Goal: Information Seeking & Learning: Learn about a topic

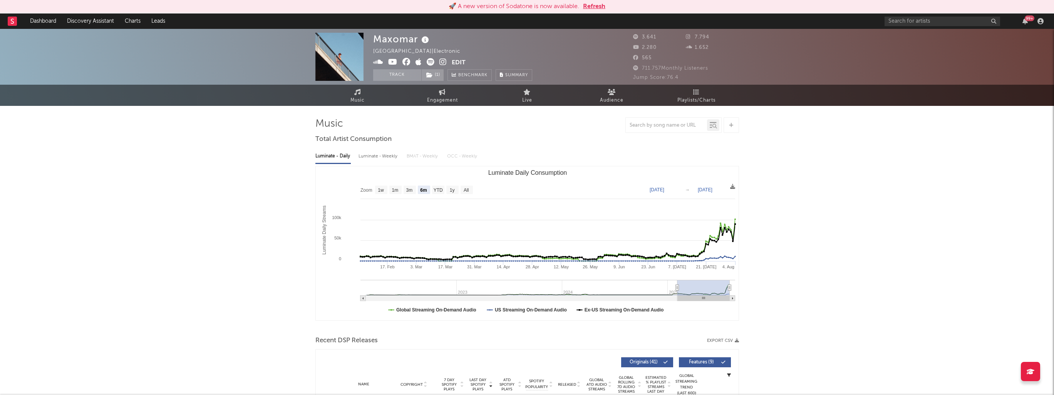
select select "6m"
click at [916, 19] on input "text" at bounding box center [942, 22] width 116 height 10
type input "zinlke"
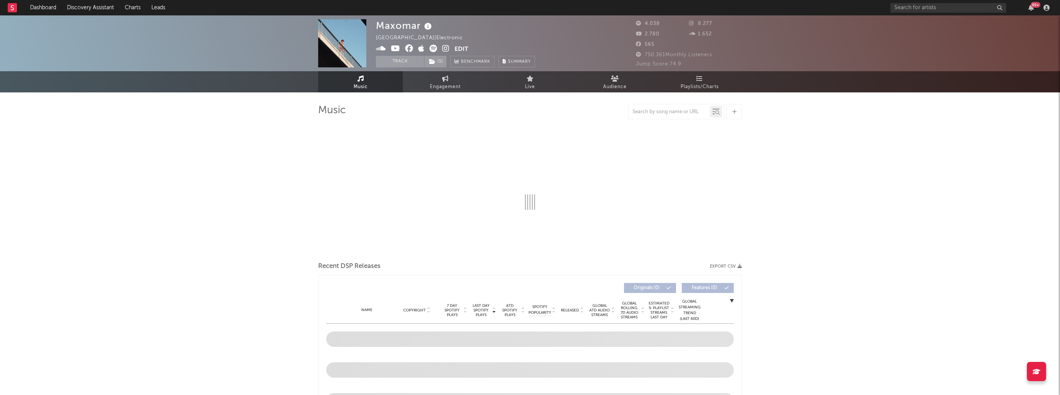
select select "6m"
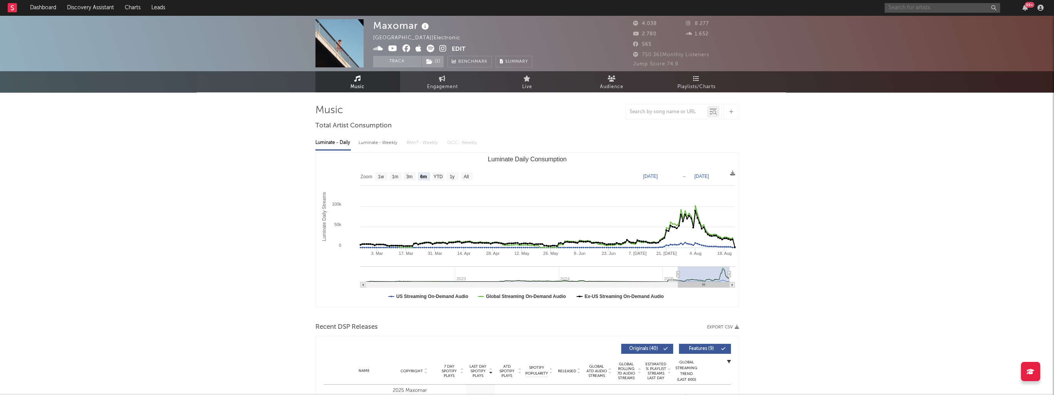
click at [919, 9] on input "text" at bounding box center [942, 8] width 116 height 10
drag, startPoint x: 892, startPoint y: 7, endPoint x: 905, endPoint y: 7, distance: 13.1
click at [905, 7] on input "zihnle zondi" at bounding box center [942, 8] width 116 height 10
drag, startPoint x: 931, startPoint y: 7, endPoint x: 906, endPoint y: 13, distance: 25.2
click at [902, 12] on input "zinhle zondi" at bounding box center [942, 8] width 116 height 10
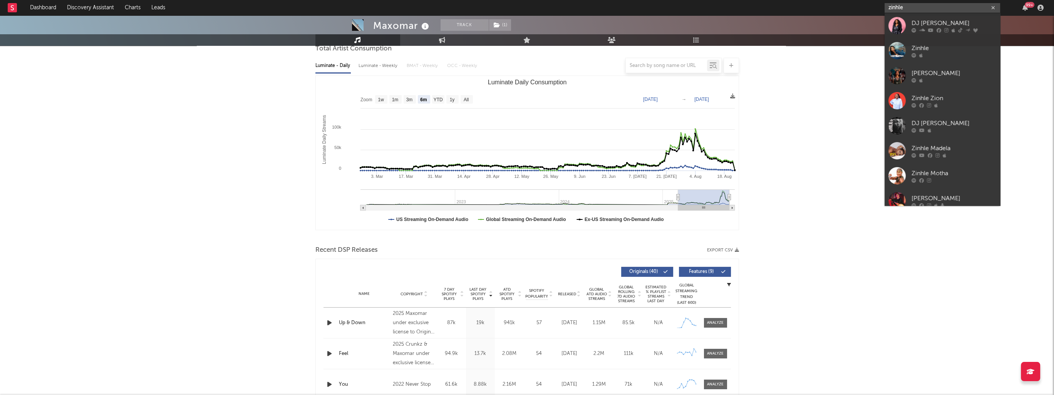
type input "zinhle"
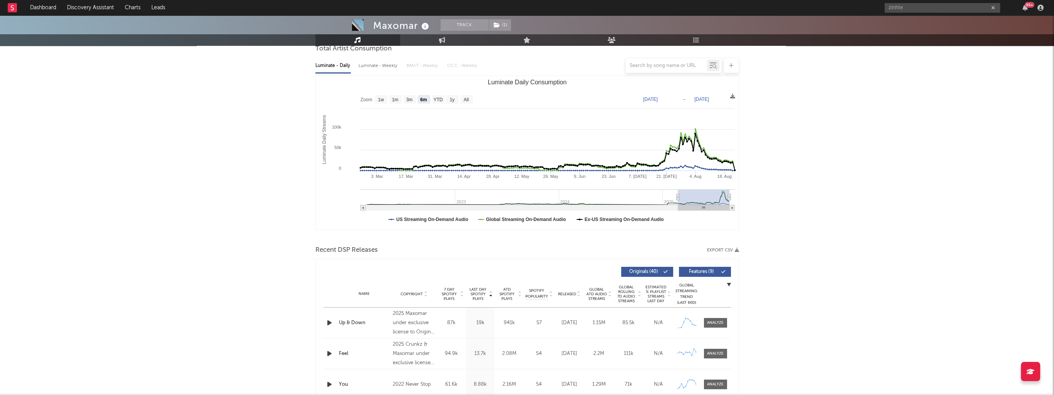
click at [906, 2] on div "zinhle 99 +" at bounding box center [965, 7] width 162 height 15
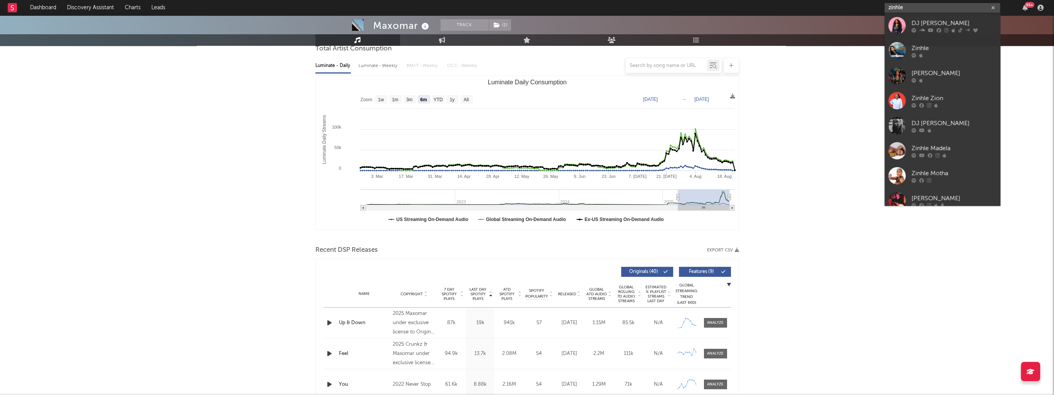
drag, startPoint x: 910, startPoint y: 5, endPoint x: 881, endPoint y: 11, distance: 29.8
click at [881, 11] on nav "Dashboard Discovery Assistant Charts Leads zinhle 99 +" at bounding box center [527, 7] width 1054 height 15
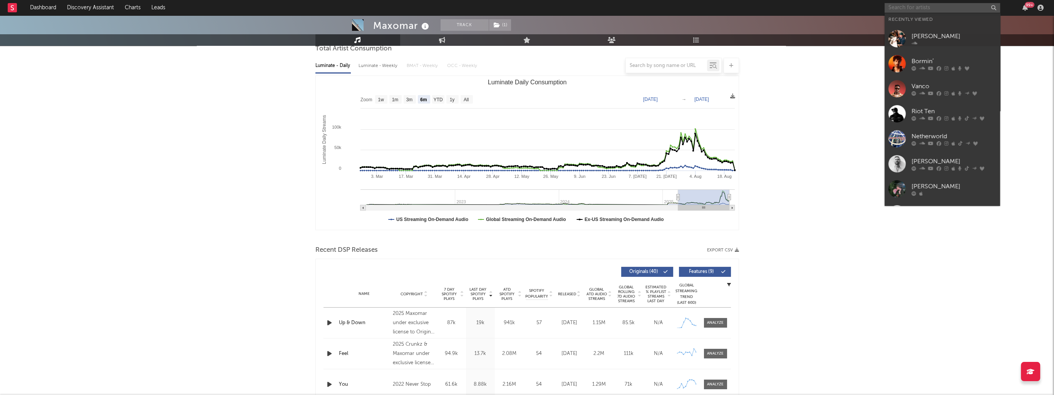
paste input "Zie Zie Zondi Siyaphambili ft Sdiksa""
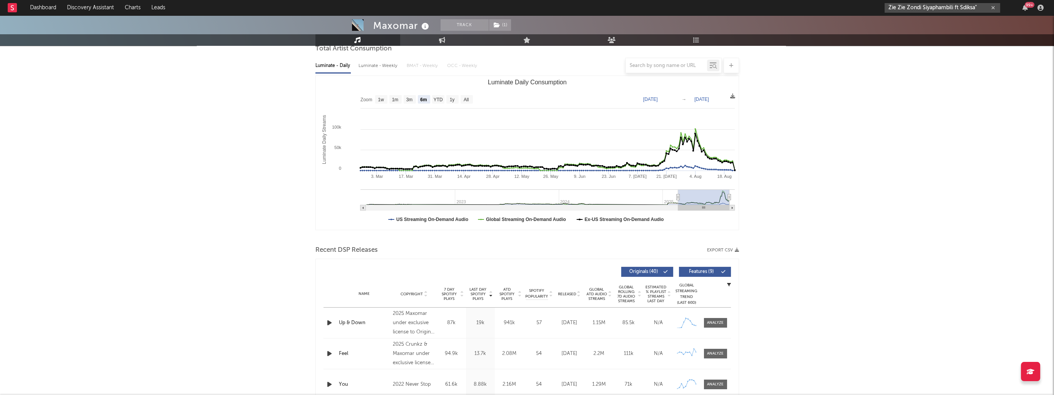
click at [981, 5] on input "Zie Zie Zondi Siyaphambili ft Sdiksa"" at bounding box center [942, 8] width 116 height 10
drag, startPoint x: 921, startPoint y: 8, endPoint x: 999, endPoint y: 10, distance: 78.6
click at [999, 10] on input "Zie Zie Zondi Siyaphambili ft Sdiksa" at bounding box center [942, 8] width 116 height 10
click at [934, 10] on input "Zie Zie Zondi" at bounding box center [942, 8] width 116 height 10
type input "Zie Zie Zondi"
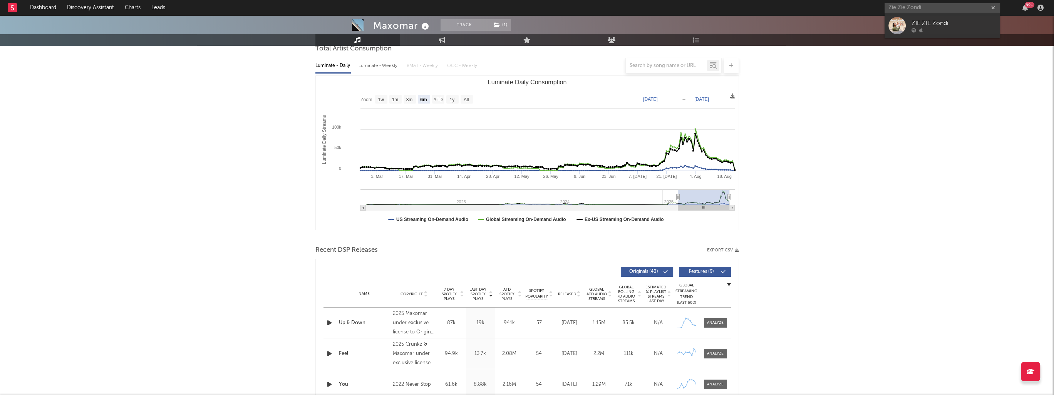
click at [939, 24] on div "ZIE ZIE Zondi" at bounding box center [953, 22] width 85 height 9
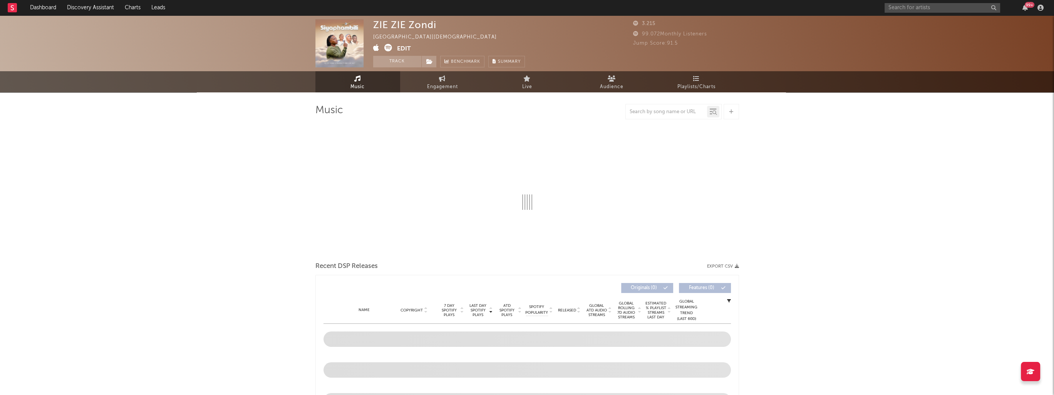
select select "6m"
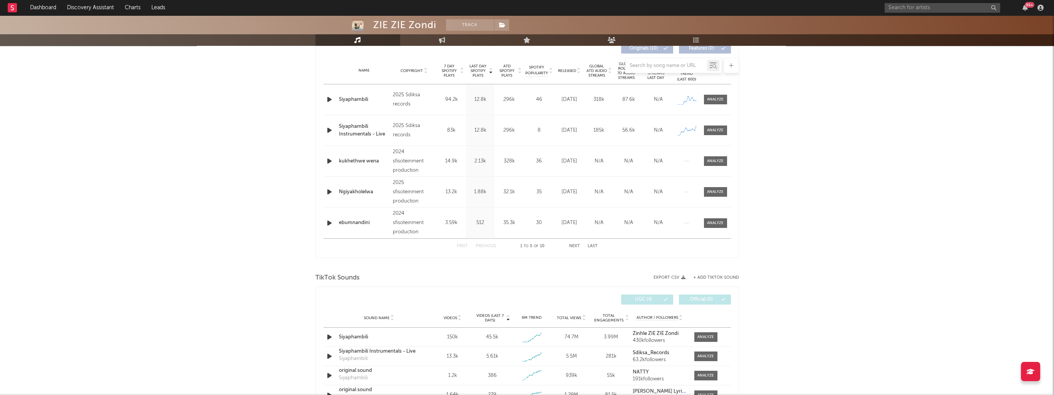
scroll to position [347, 0]
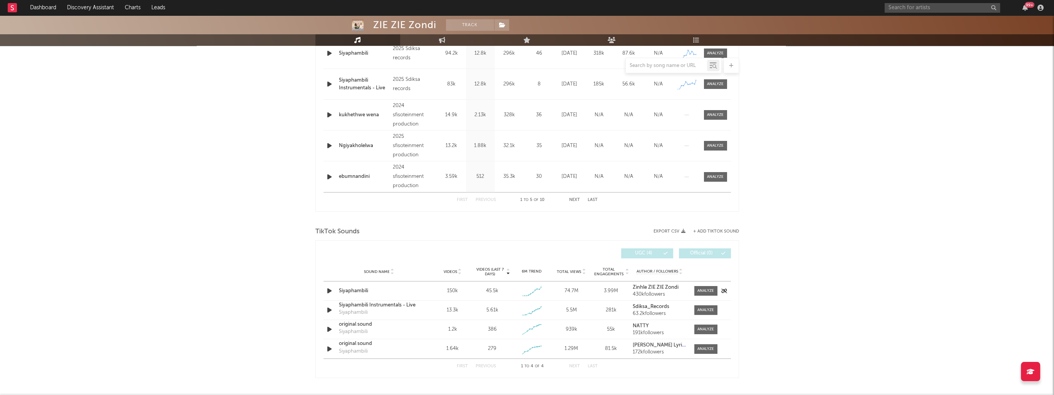
click at [327, 291] on icon "button" at bounding box center [329, 291] width 8 height 10
click at [701, 291] on div at bounding box center [705, 291] width 17 height 6
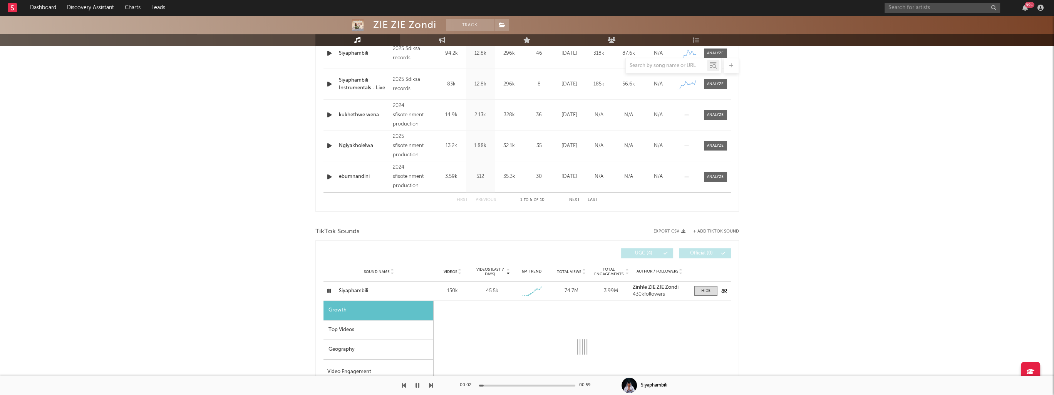
select select "1w"
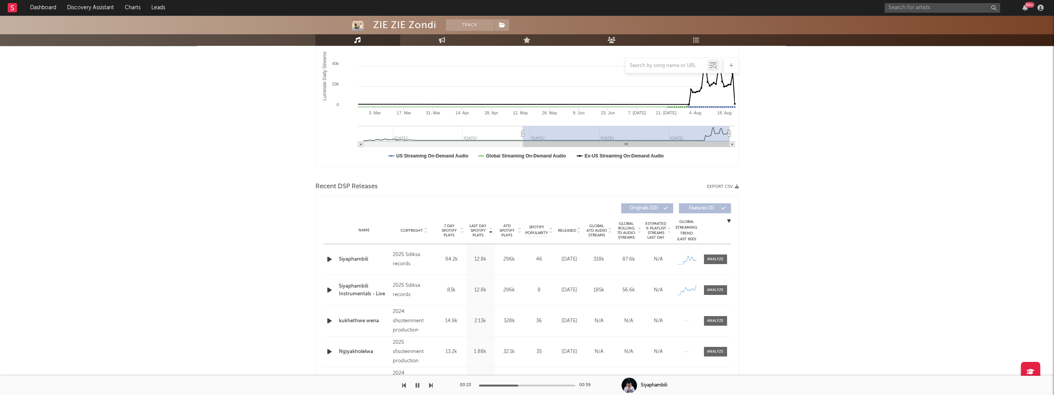
scroll to position [154, 0]
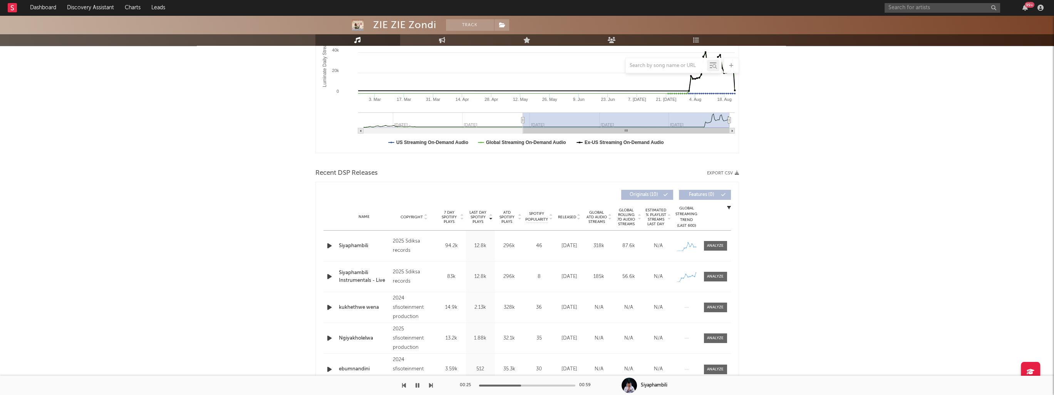
click at [328, 245] on icon "button" at bounding box center [329, 246] width 8 height 10
click at [716, 243] on div at bounding box center [715, 246] width 17 height 6
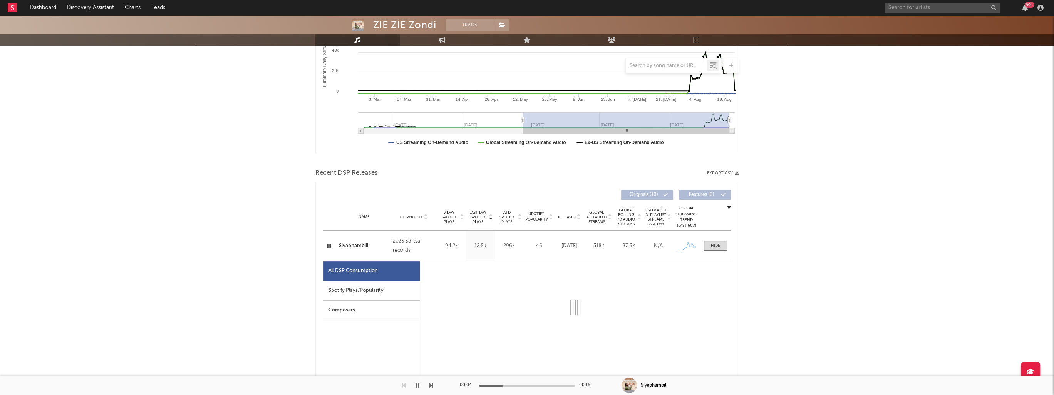
select select "1w"
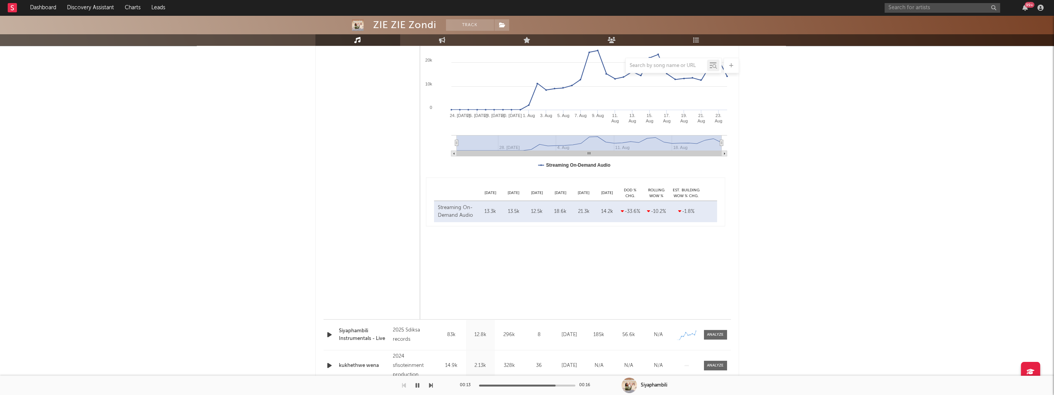
scroll to position [539, 0]
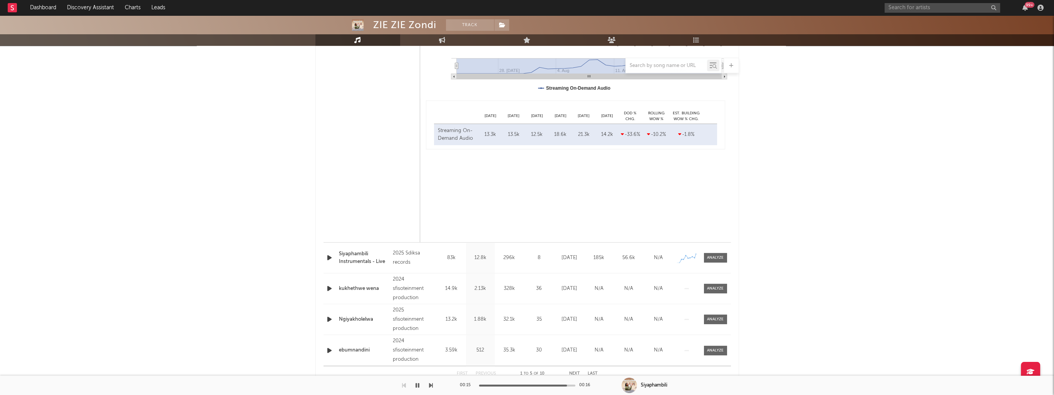
click at [328, 256] on icon "button" at bounding box center [329, 258] width 8 height 10
click at [715, 258] on div at bounding box center [715, 258] width 17 height 6
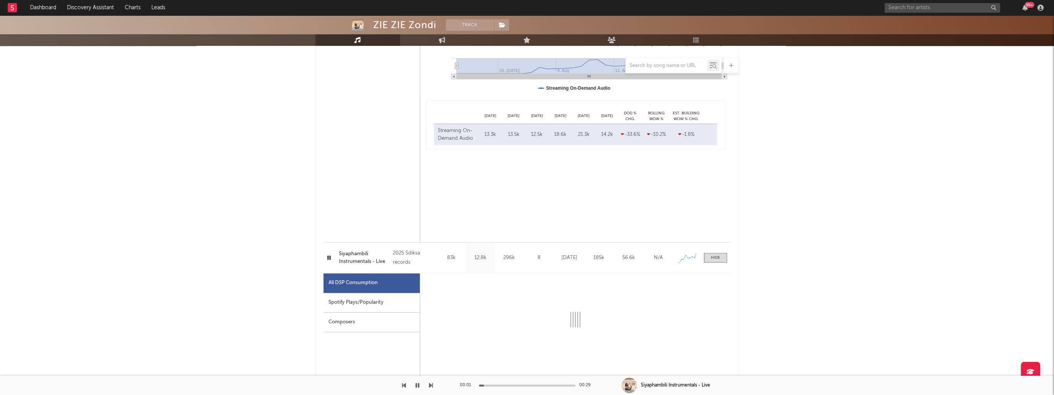
select select "1w"
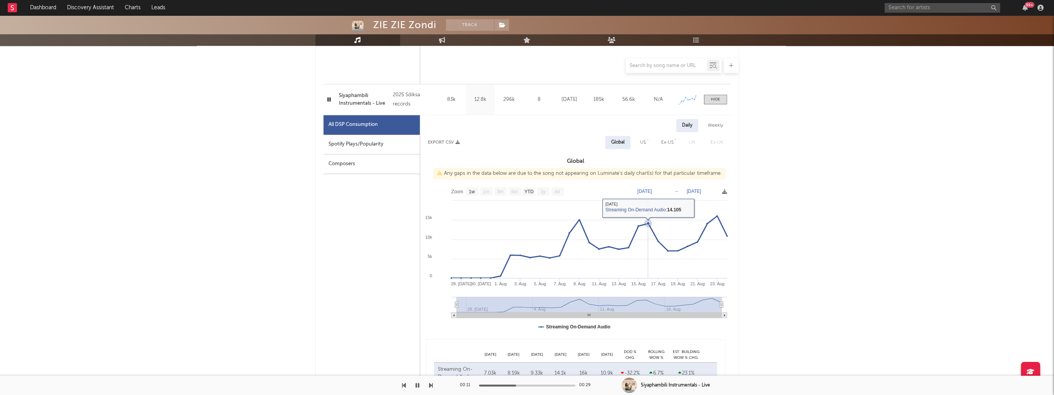
scroll to position [693, 0]
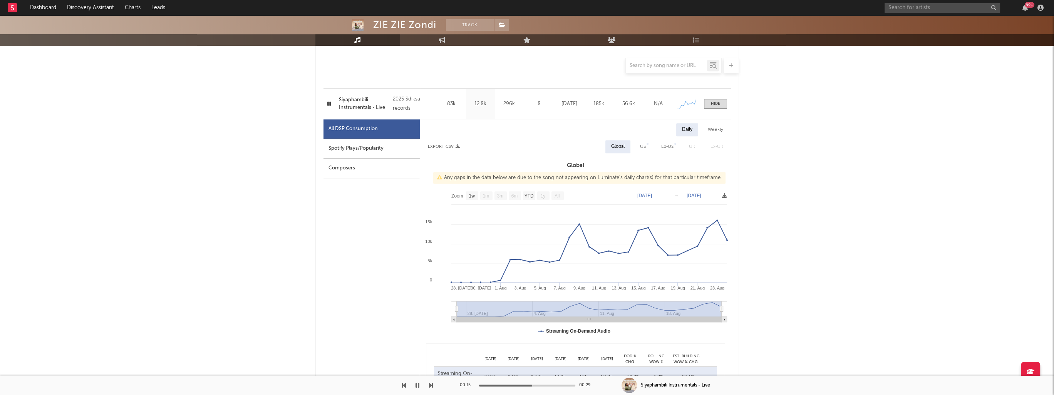
click at [367, 149] on div "Spotify Plays/Popularity" at bounding box center [371, 149] width 96 height 20
select select "1w"
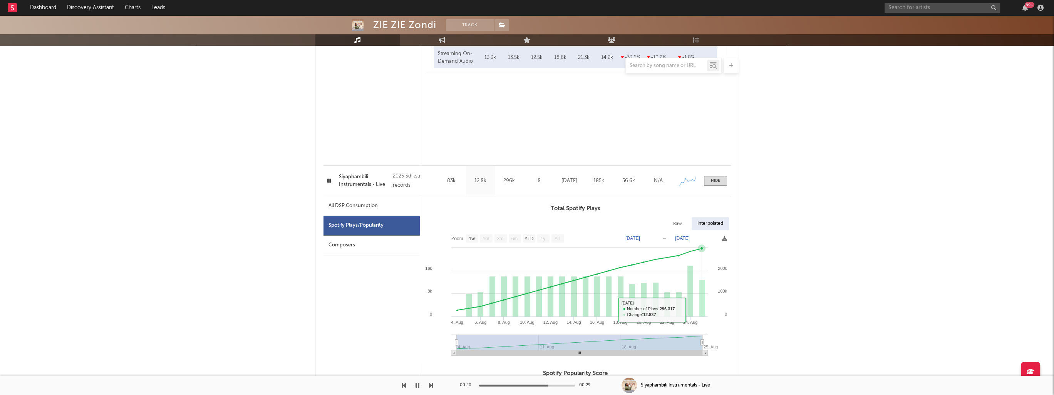
scroll to position [655, 0]
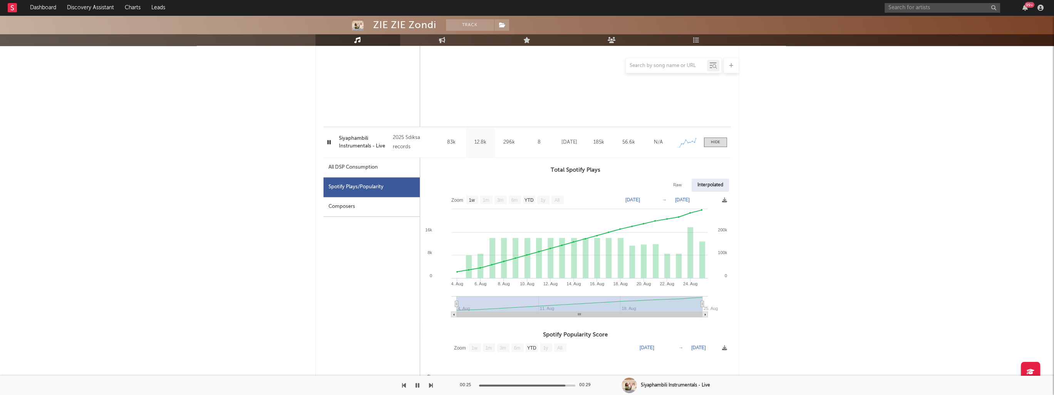
click at [351, 208] on div "Composers" at bounding box center [371, 207] width 96 height 20
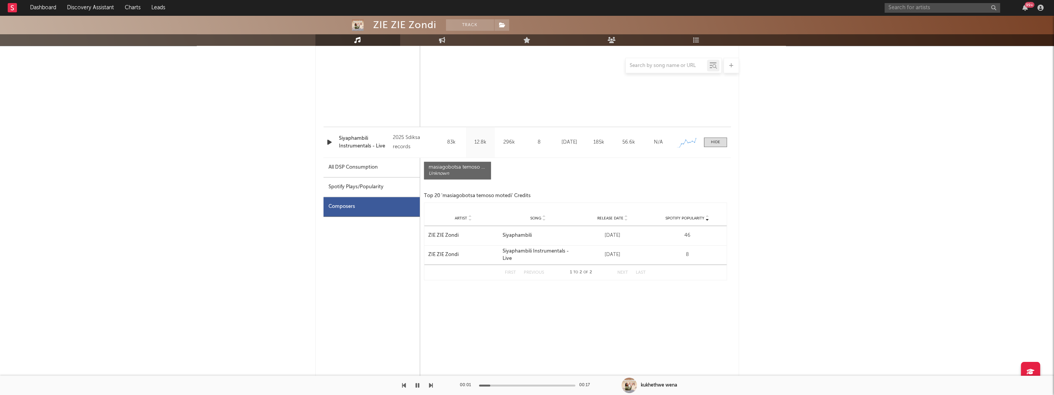
click at [417, 386] on icon "button" at bounding box center [417, 385] width 4 height 6
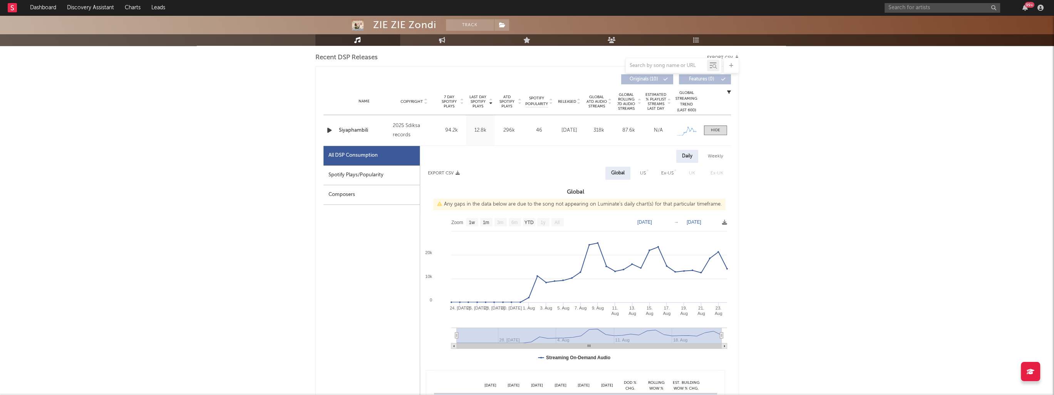
scroll to position [0, 0]
